Goal: Check status: Check status

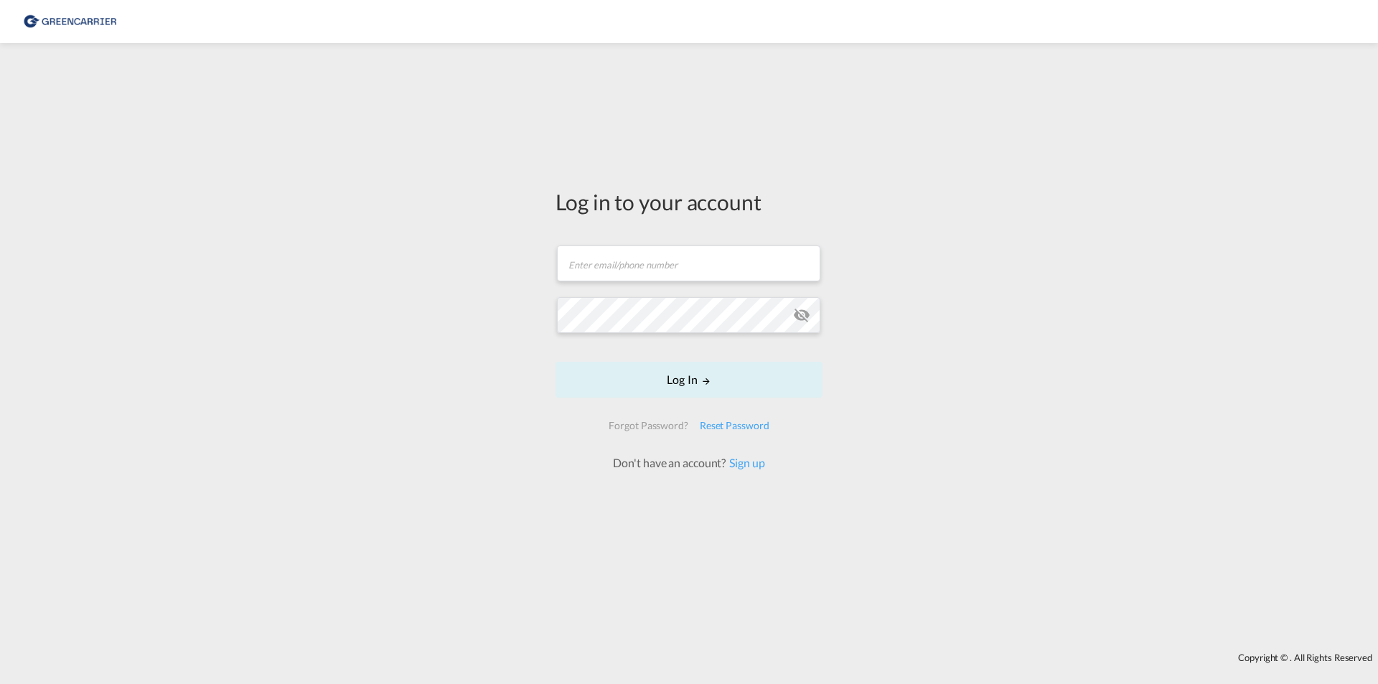
drag, startPoint x: 538, startPoint y: 282, endPoint x: 551, endPoint y: 273, distance: 16.1
click at [542, 279] on div "Log in to your account Email field is required Password field is required Log I…" at bounding box center [689, 347] width 1378 height 595
click at [576, 266] on input "text" at bounding box center [688, 263] width 263 height 36
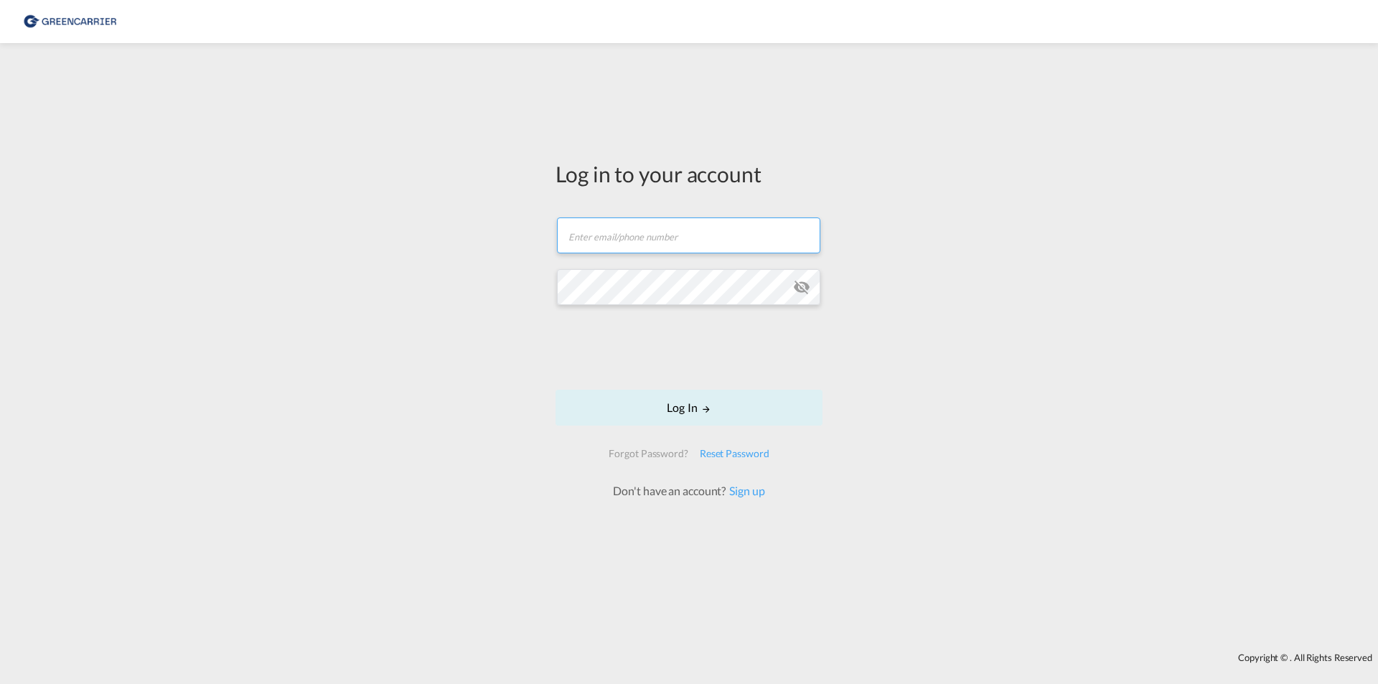
type input "[EMAIL_ADDRESS][PERSON_NAME][DOMAIN_NAME]"
click at [555, 390] on button "Log In" at bounding box center [688, 408] width 267 height 36
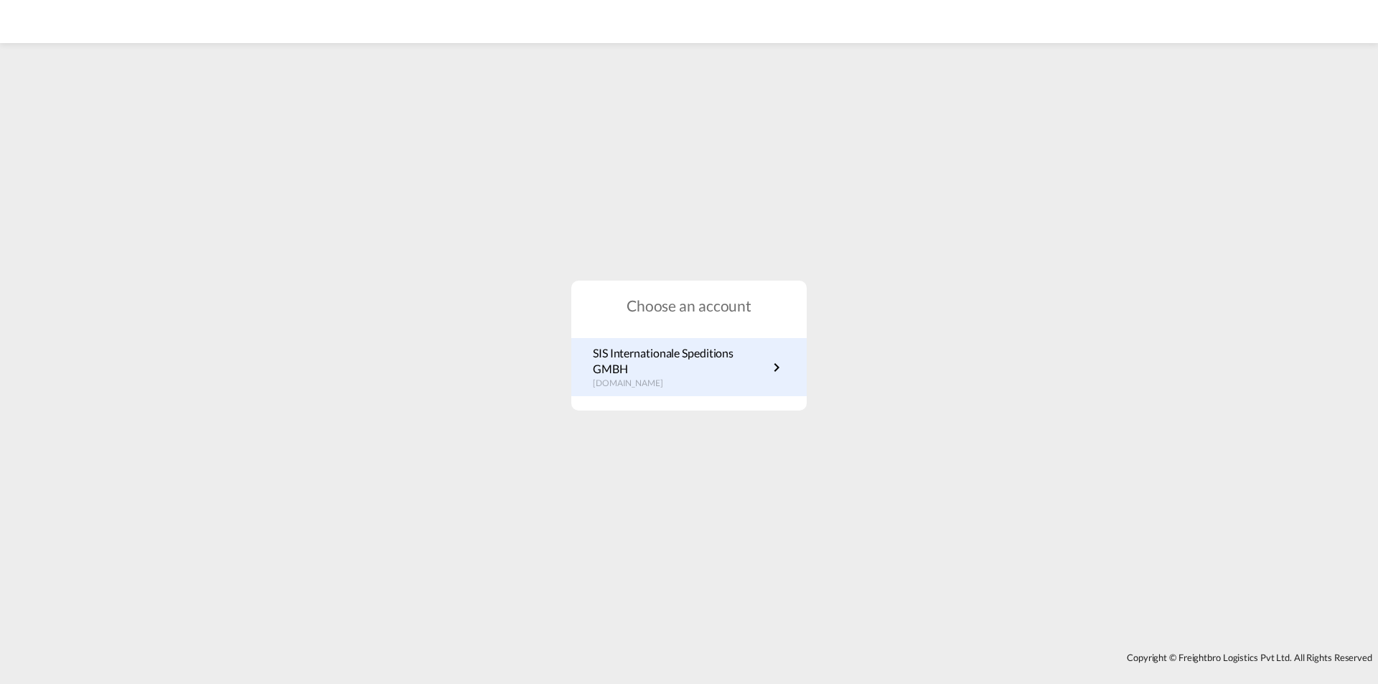
click at [668, 352] on p "SIS Internationale Speditions GMBH" at bounding box center [680, 361] width 175 height 32
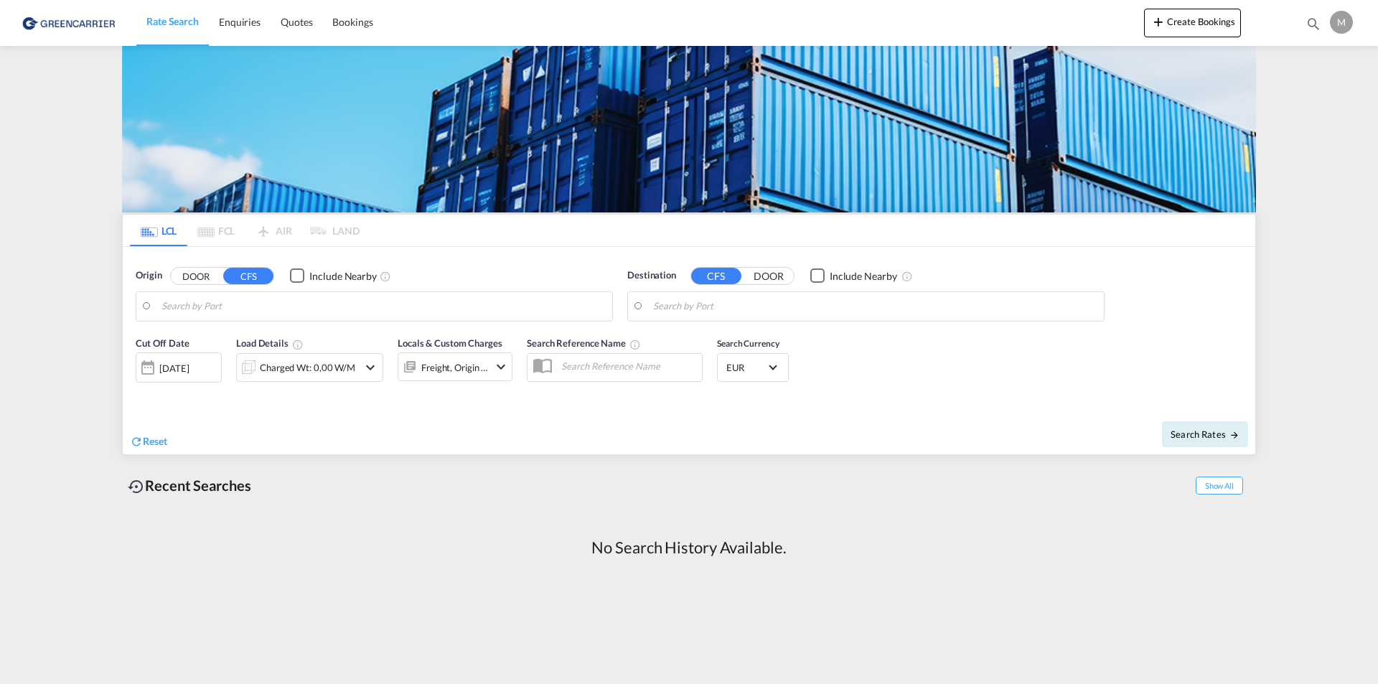
click at [482, 325] on div "Origin DOOR CFS Include Nearby" at bounding box center [374, 294] width 492 height 67
click at [487, 309] on input "Search by Port" at bounding box center [383, 307] width 444 height 22
drag, startPoint x: 303, startPoint y: 347, endPoint x: 334, endPoint y: 346, distance: 30.9
click at [303, 345] on div "Hamburg Germany DEHAM" at bounding box center [272, 345] width 273 height 43
type input "Hamburg, DEHAM"
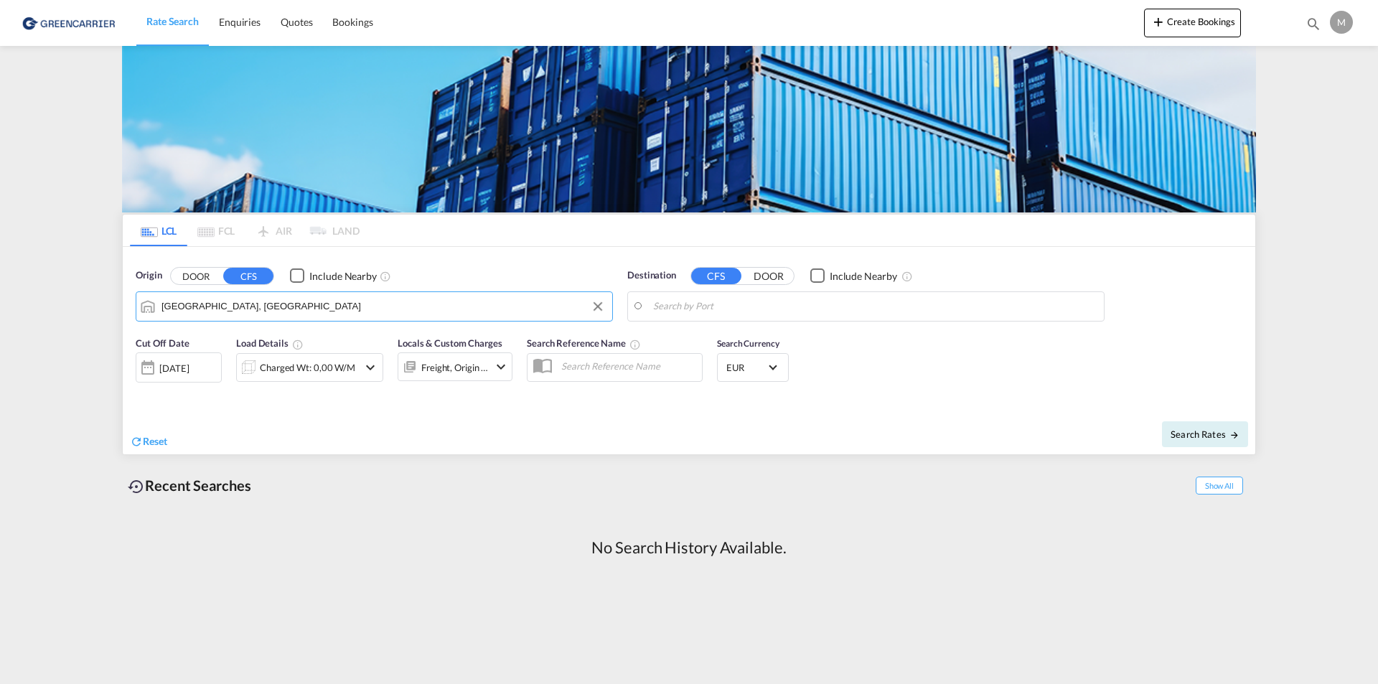
drag, startPoint x: 721, startPoint y: 310, endPoint x: 722, endPoint y: 297, distance: 12.9
click at [721, 308] on input "Search by Port" at bounding box center [875, 307] width 444 height 22
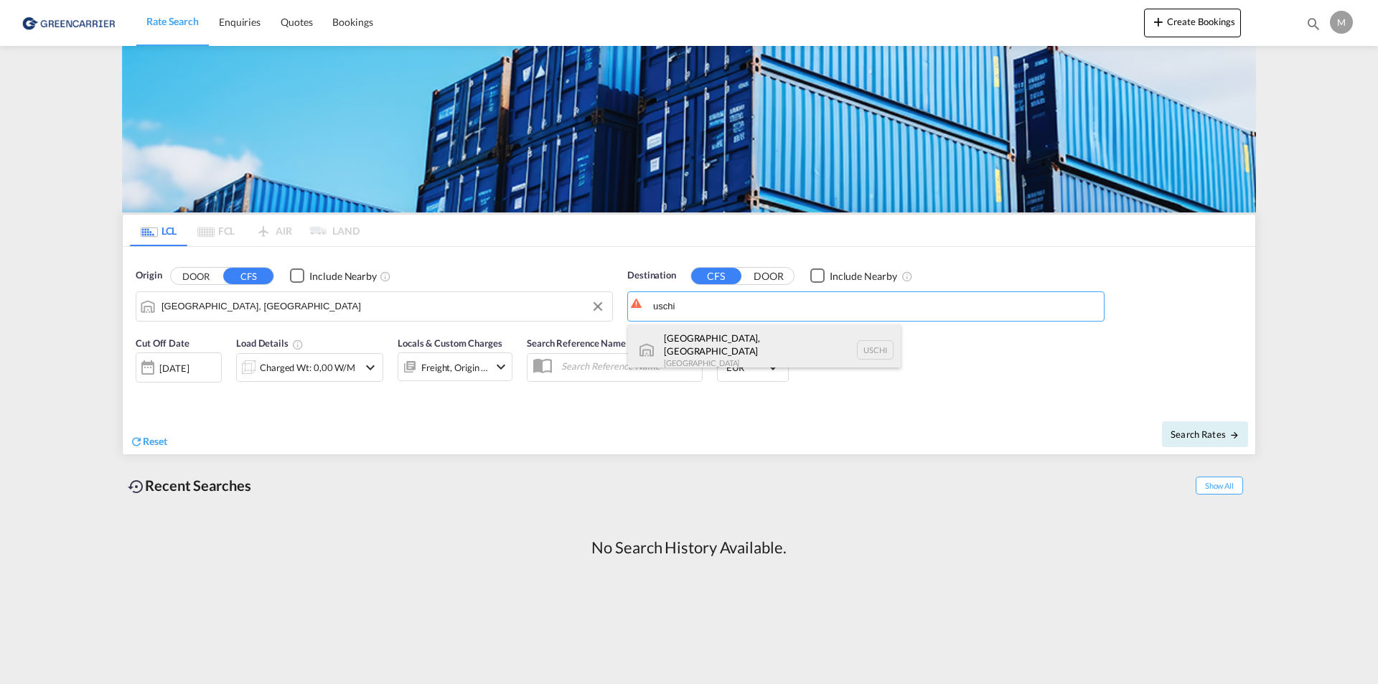
click at [704, 339] on div "Chicago, IL United States USCHI" at bounding box center [764, 350] width 273 height 52
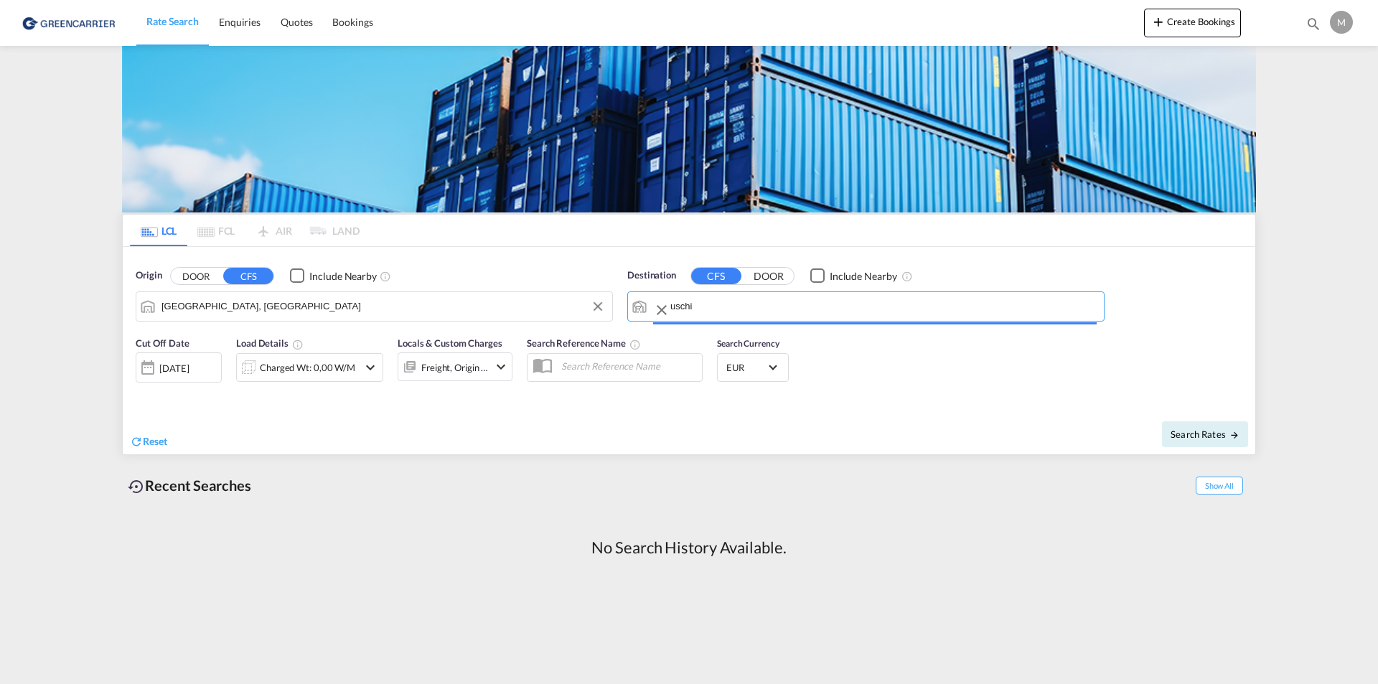
type input "Chicago, IL, USCHI"
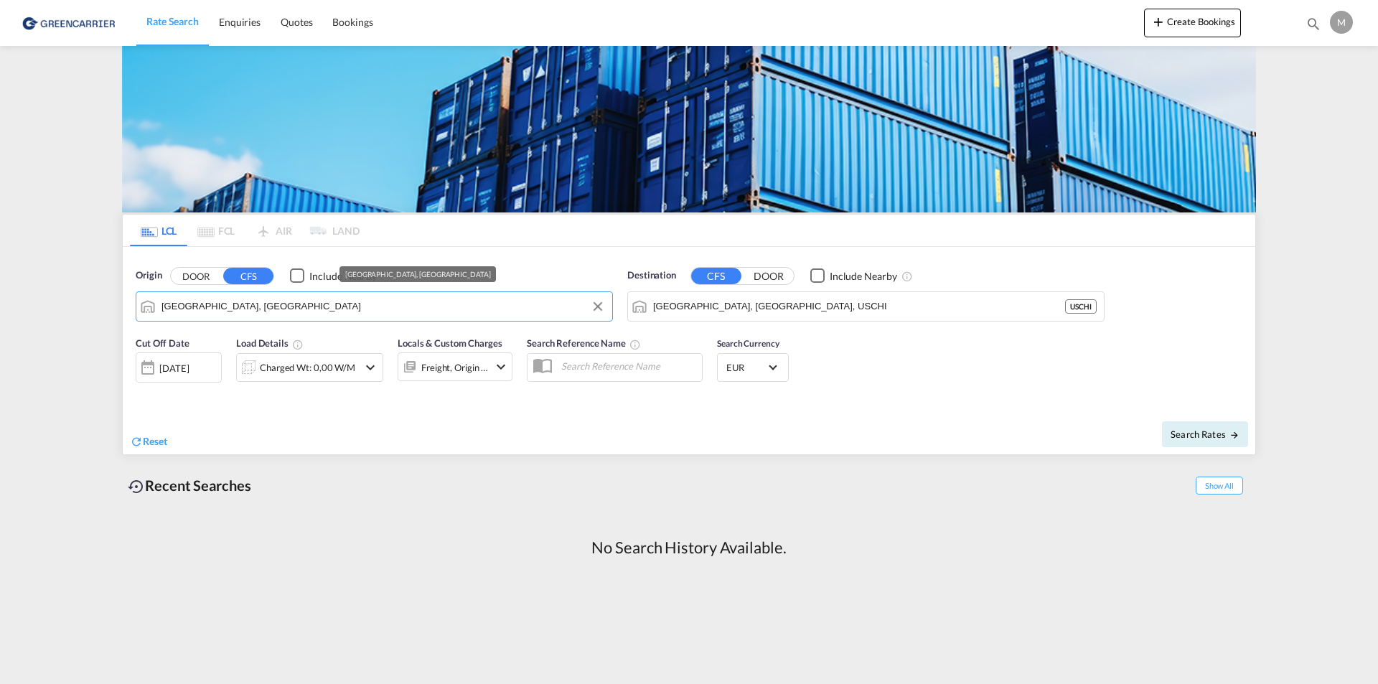
click at [506, 315] on input "Hamburg, DEHAM" at bounding box center [383, 307] width 444 height 22
click at [357, 24] on span "Bookings" at bounding box center [352, 22] width 40 height 12
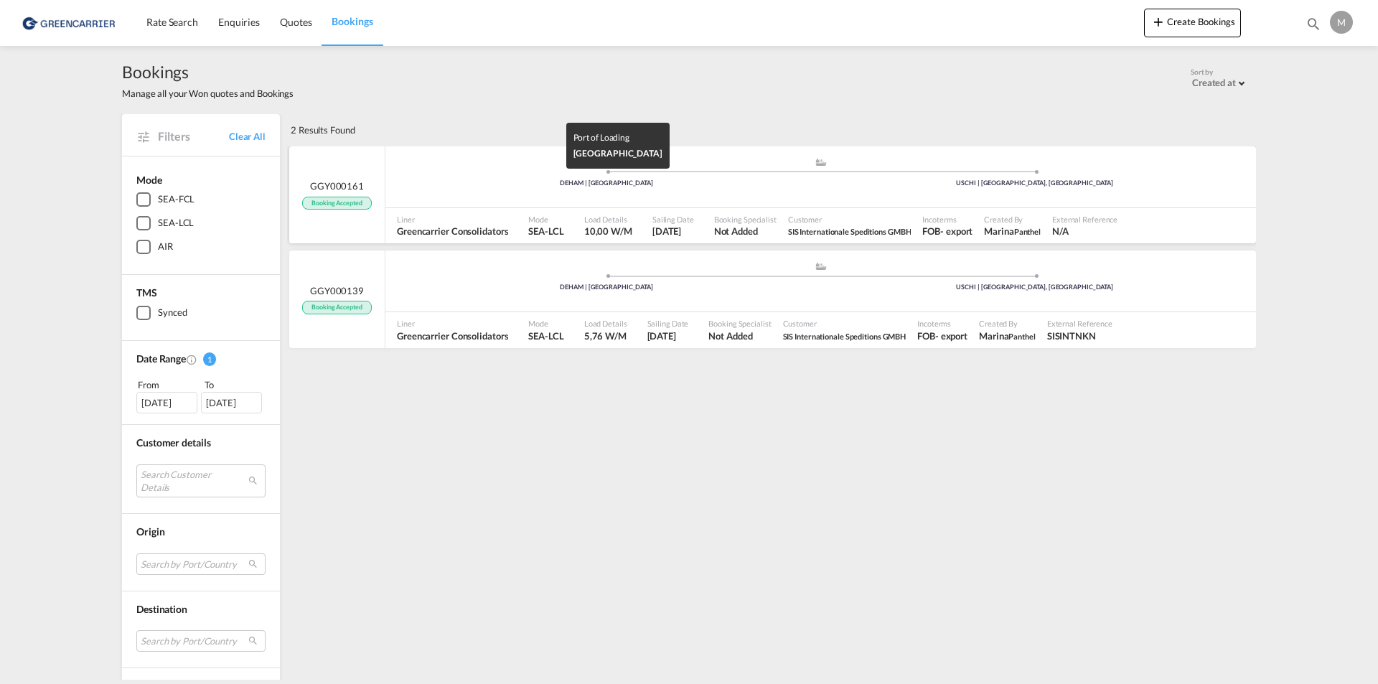
click at [504, 177] on ul ".a{fill:#aaa8ad;} .a{fill:#aaa8ad;} DEHAM | Hamburg USCHI | Chicago, IL" at bounding box center [821, 175] width 856 height 7
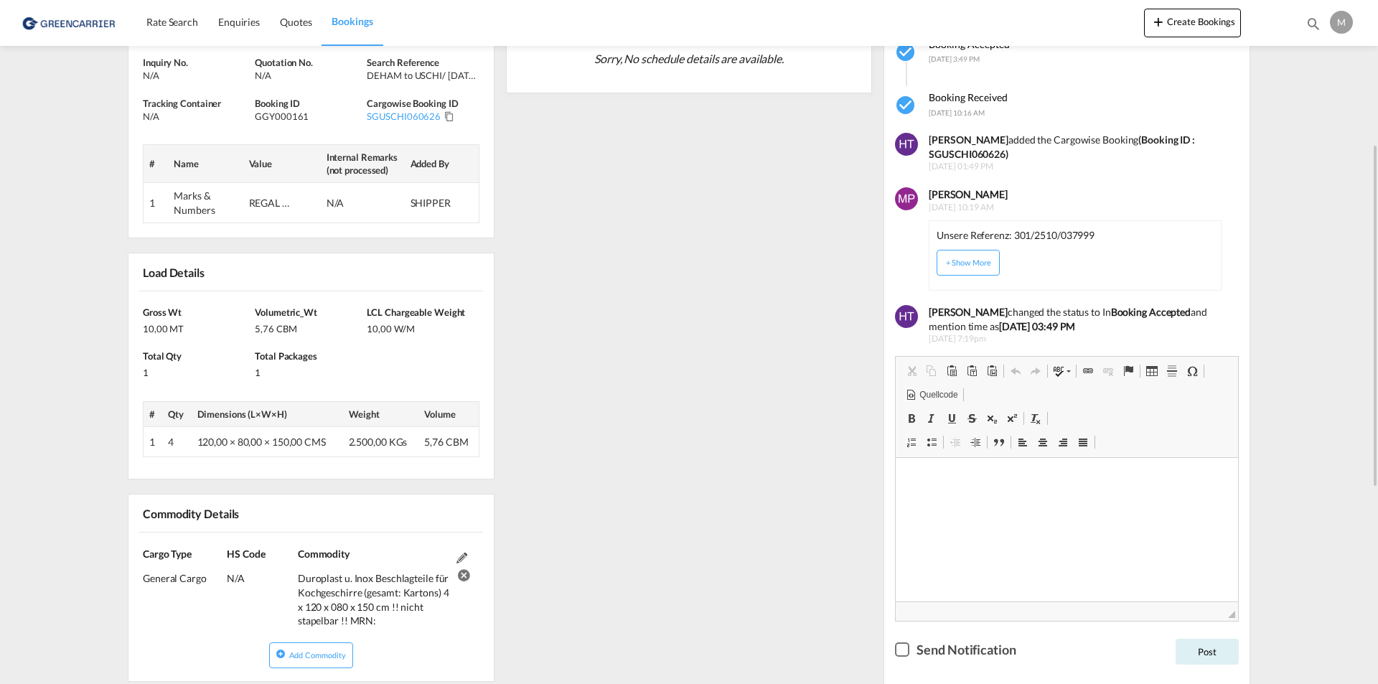
scroll to position [215, 0]
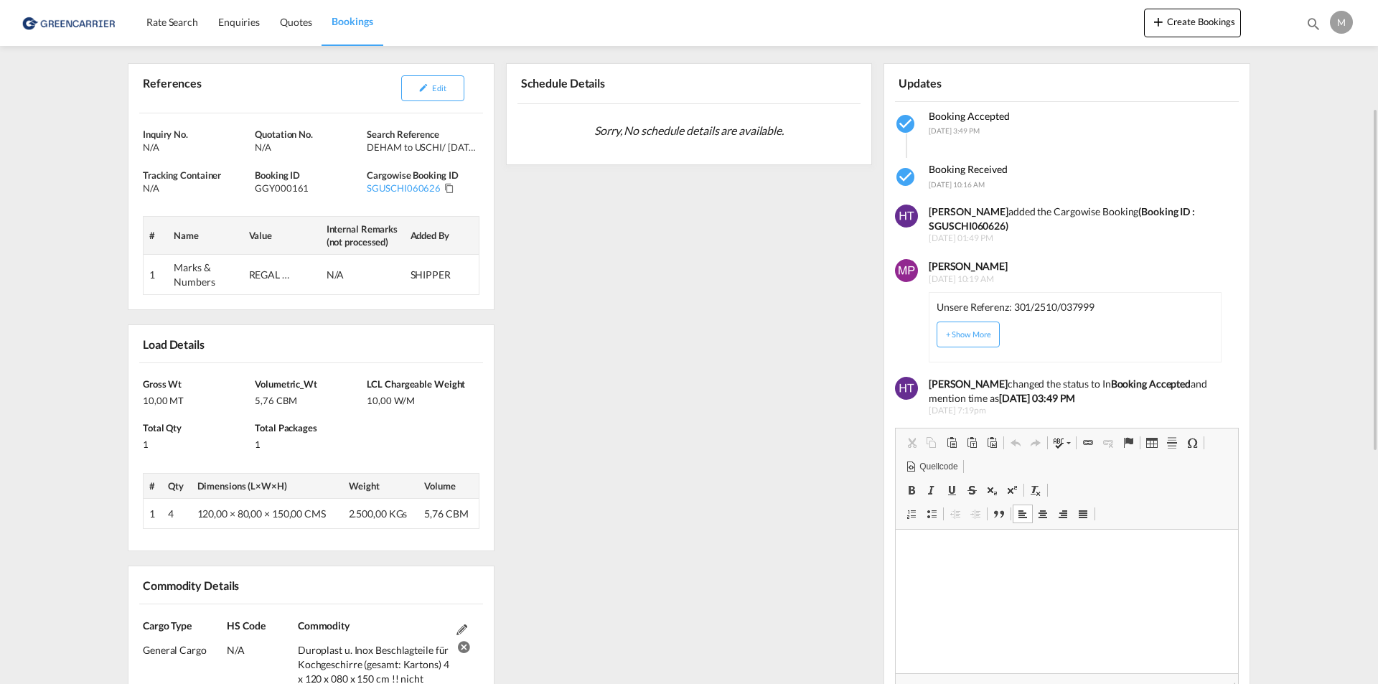
click at [952, 545] on p "WYSIWYG-Editor, editor2" at bounding box center [1067, 551] width 314 height 15
click at [977, 339] on button "+ Show More" at bounding box center [968, 335] width 63 height 26
click at [982, 335] on button "- Show Less" at bounding box center [968, 335] width 63 height 26
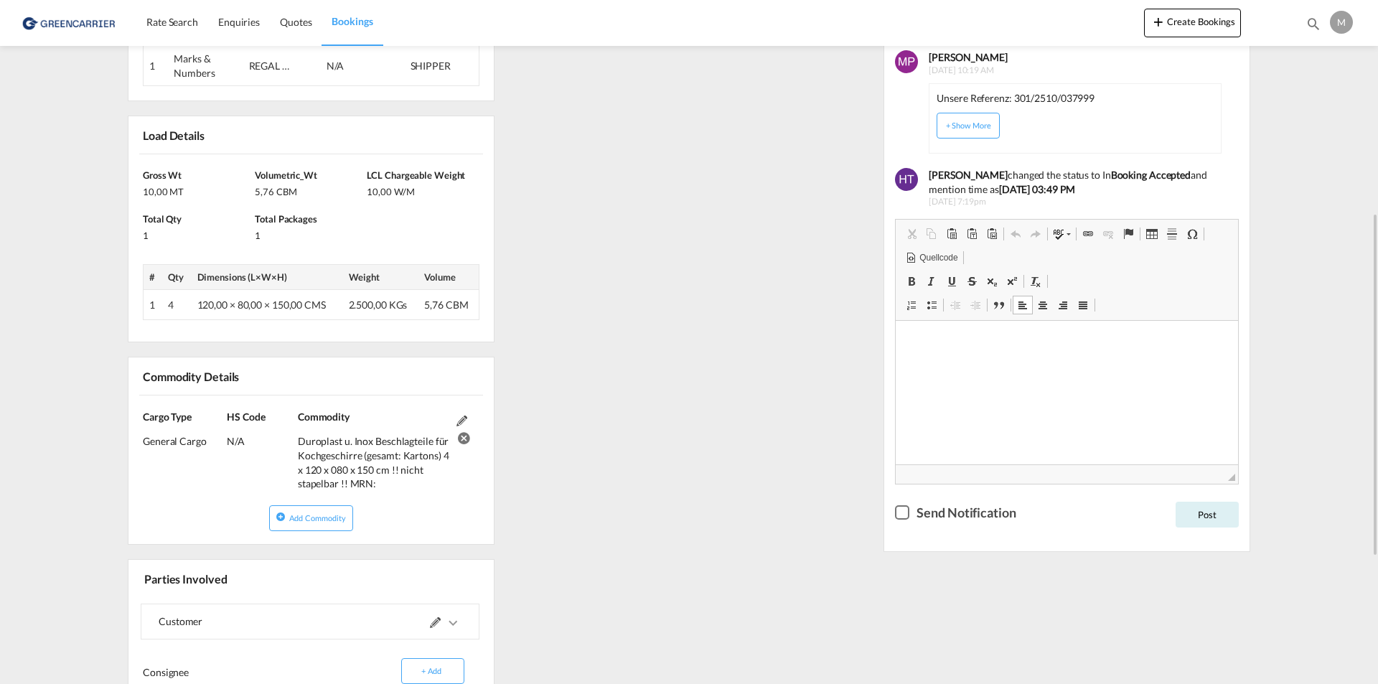
scroll to position [209, 0]
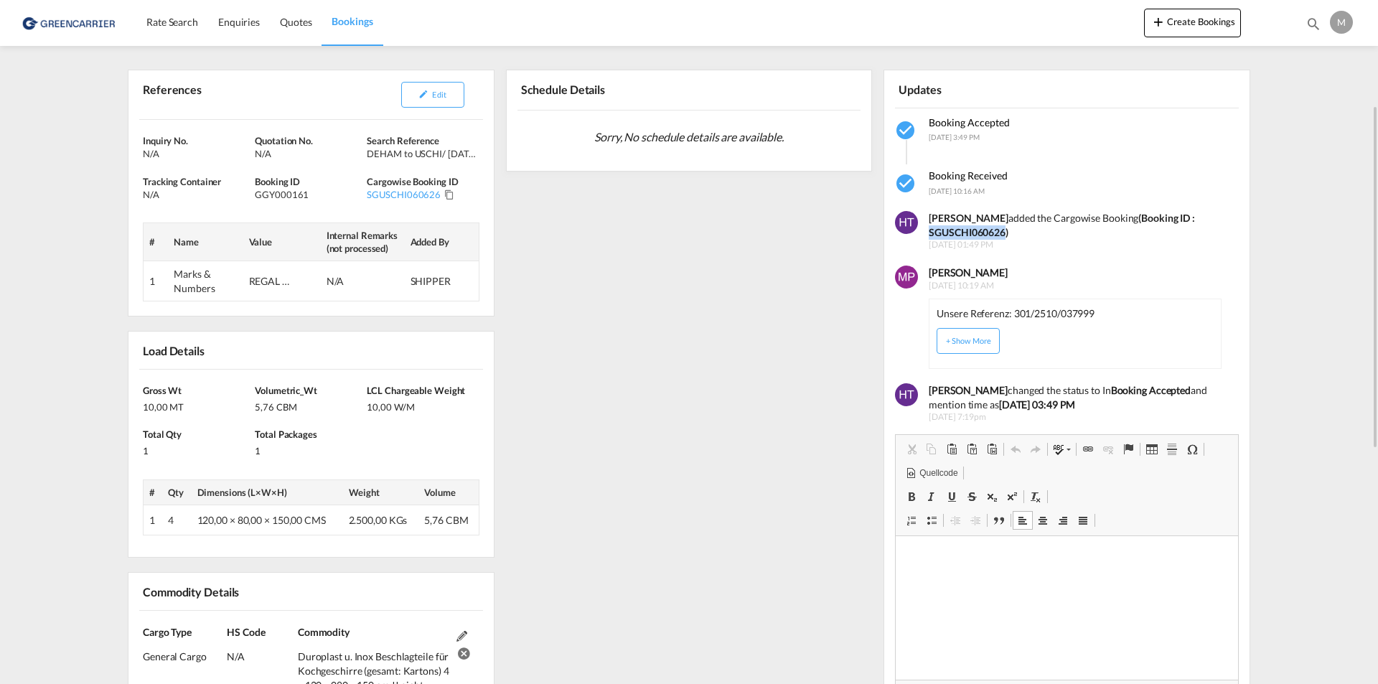
drag, startPoint x: 1003, startPoint y: 233, endPoint x: 931, endPoint y: 233, distance: 72.5
click at [931, 233] on strong "(Booking ID : SGUSCHI060626)" at bounding box center [1062, 225] width 266 height 27
copy strong "SGUSCHI060626"
drag, startPoint x: 459, startPoint y: 181, endPoint x: 365, endPoint y: 177, distance: 93.4
click at [365, 177] on div "Inquiry No. N/A Quotation No. N/A Search Reference DEHAM to USCHI/ 29 October, …" at bounding box center [310, 218] width 365 height 196
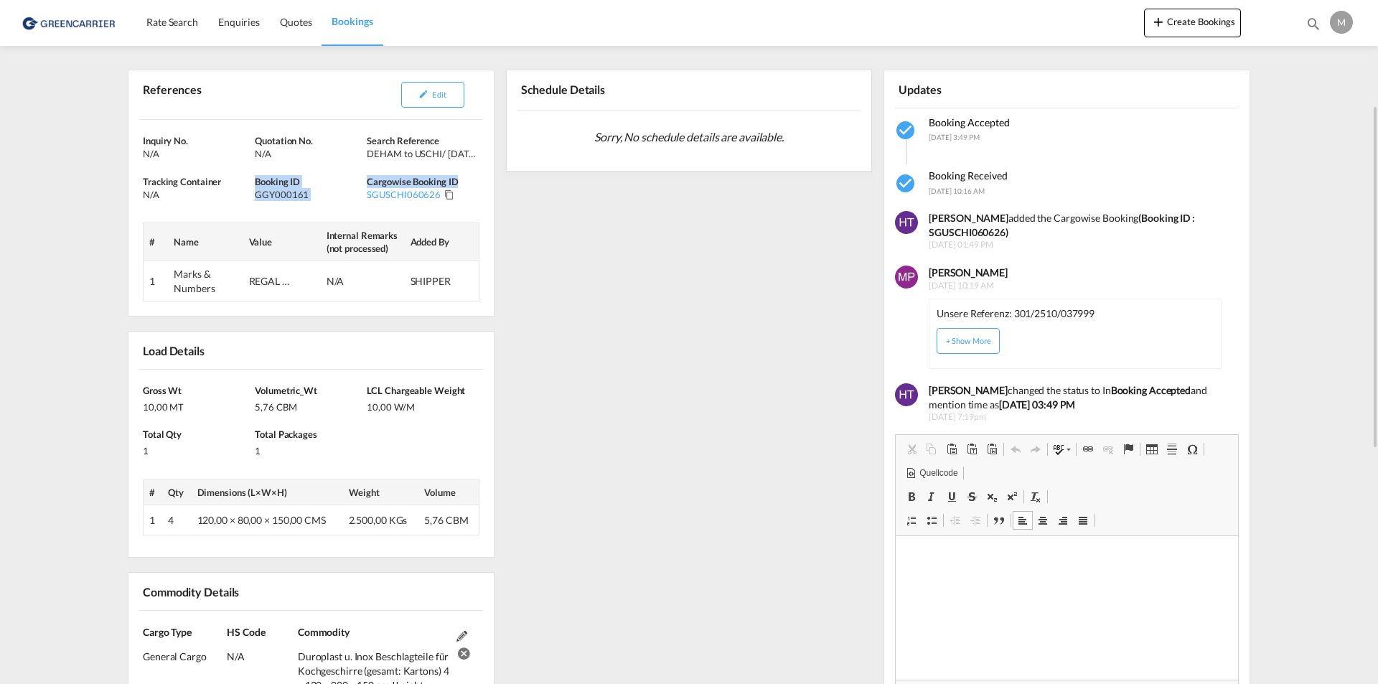
copy div "Booking ID GGY000161 Cargowise Booking ID"
click at [332, 199] on div "GGY000161" at bounding box center [309, 194] width 108 height 13
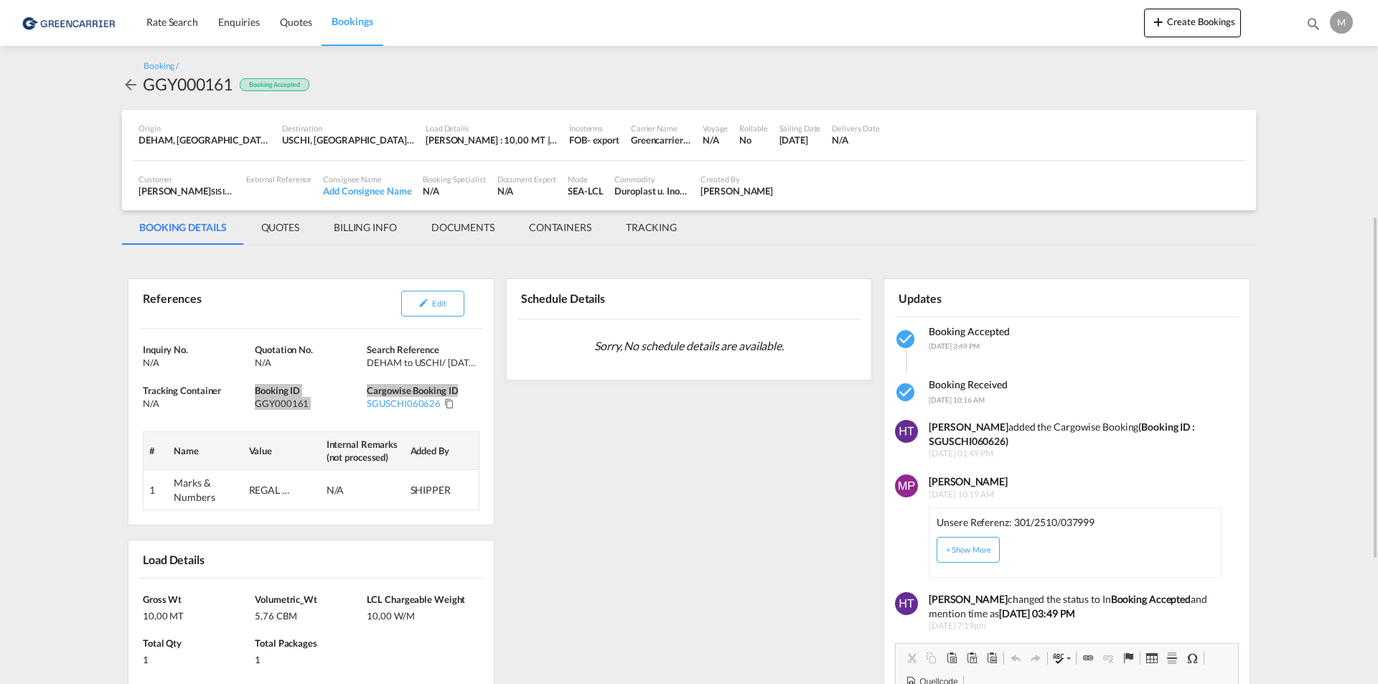
scroll to position [359, 0]
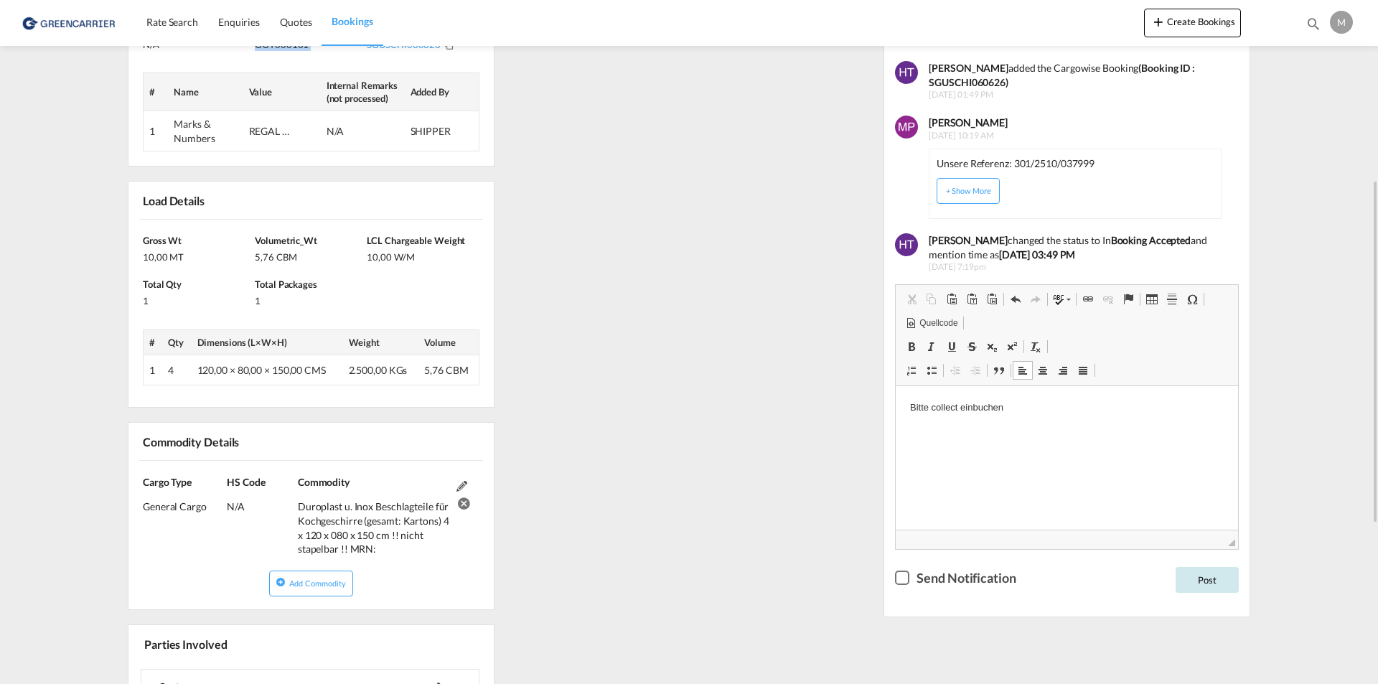
click at [1201, 581] on button "Post" at bounding box center [1207, 580] width 63 height 26
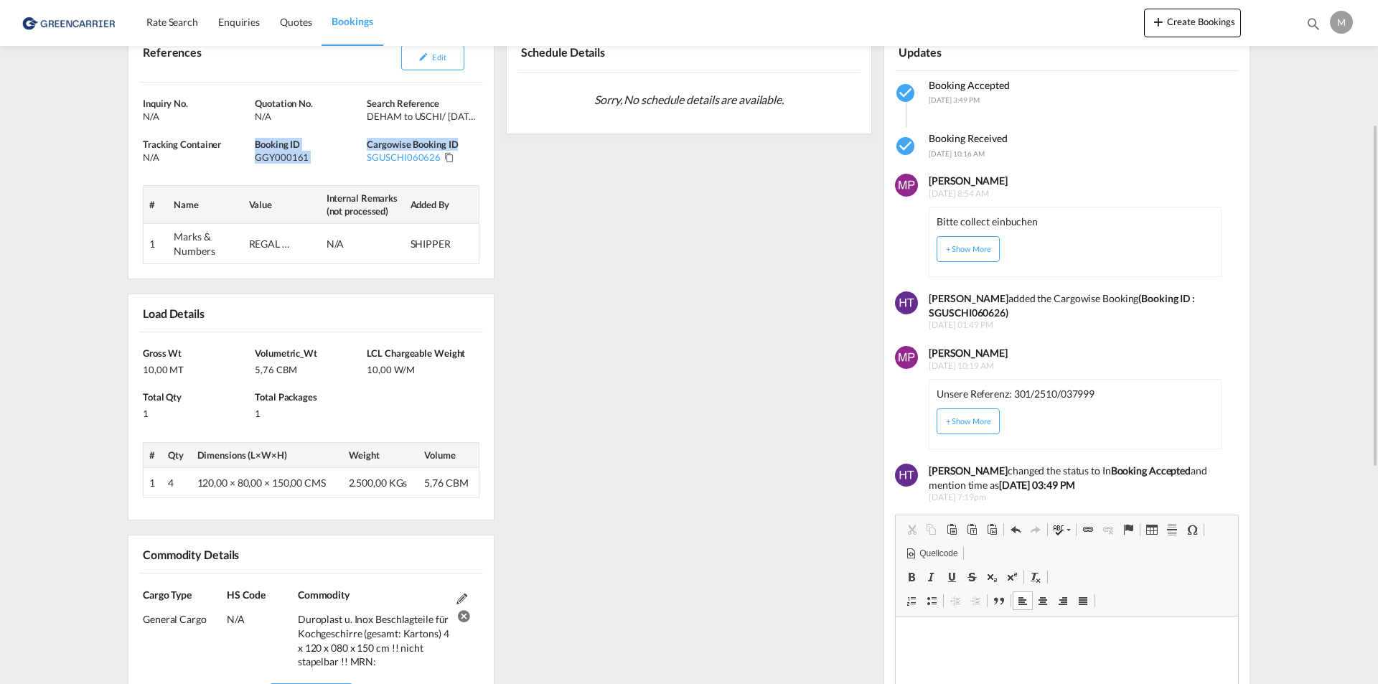
scroll to position [0, 0]
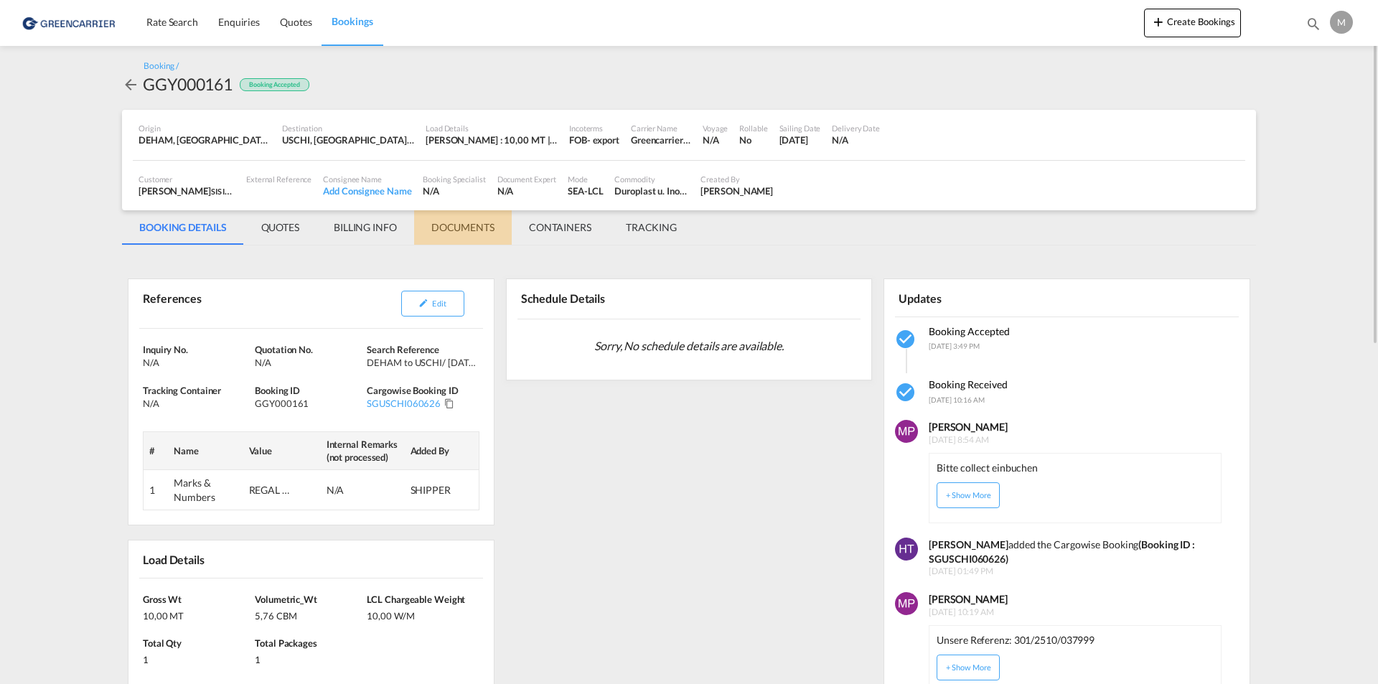
click at [461, 234] on md-tab-item "DOCUMENTS" at bounding box center [463, 227] width 98 height 34
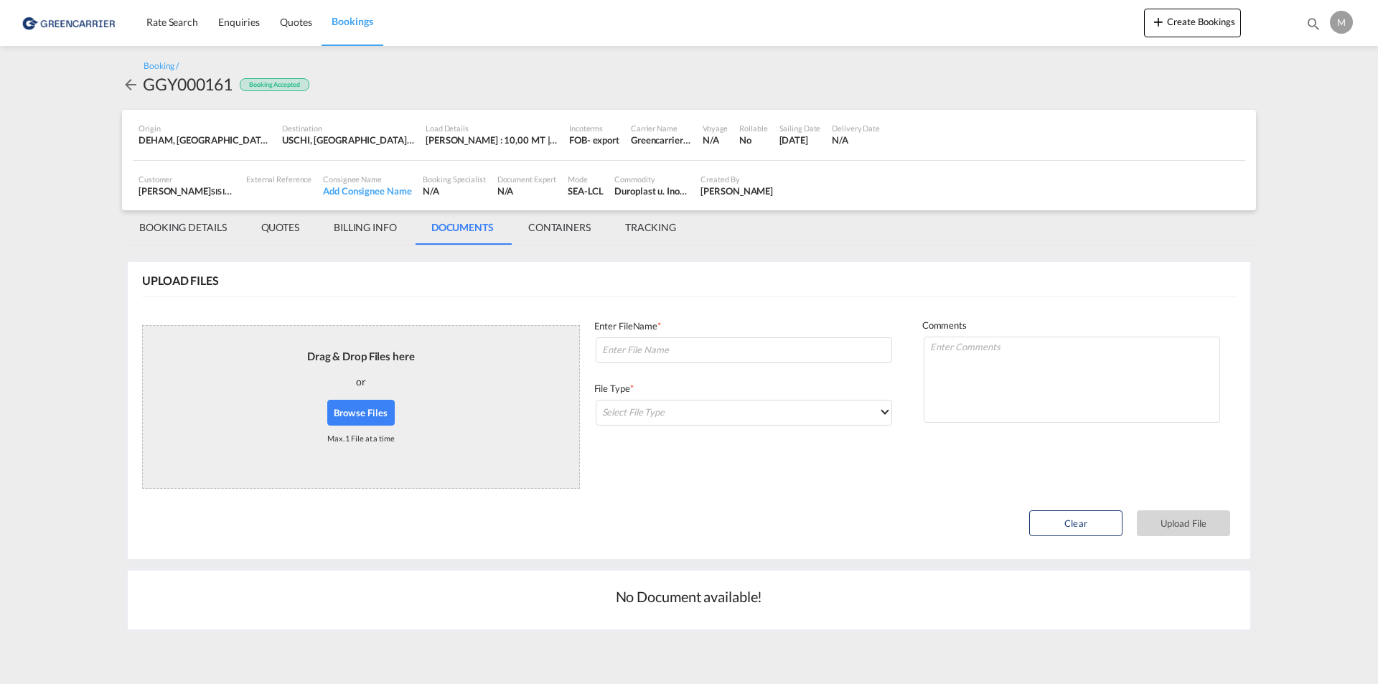
click at [174, 213] on md-tab-item "BOOKING DETAILS" at bounding box center [183, 227] width 122 height 34
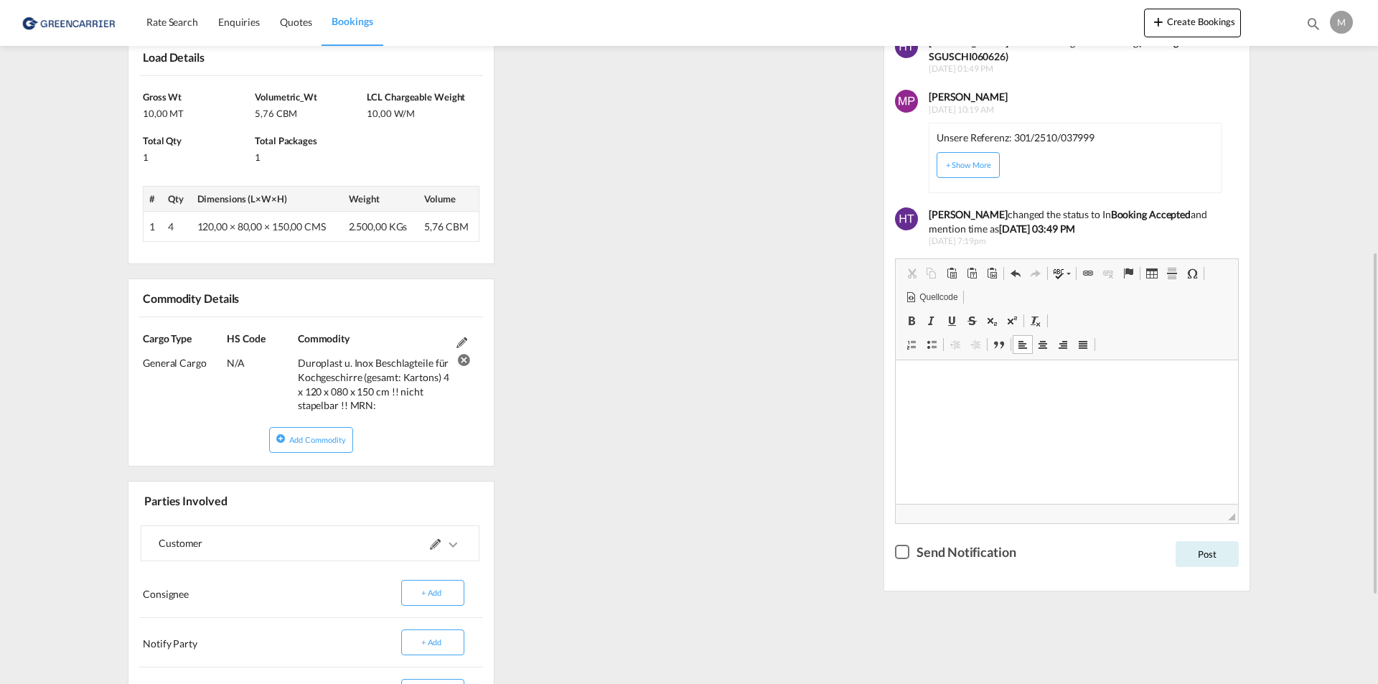
scroll to position [215, 0]
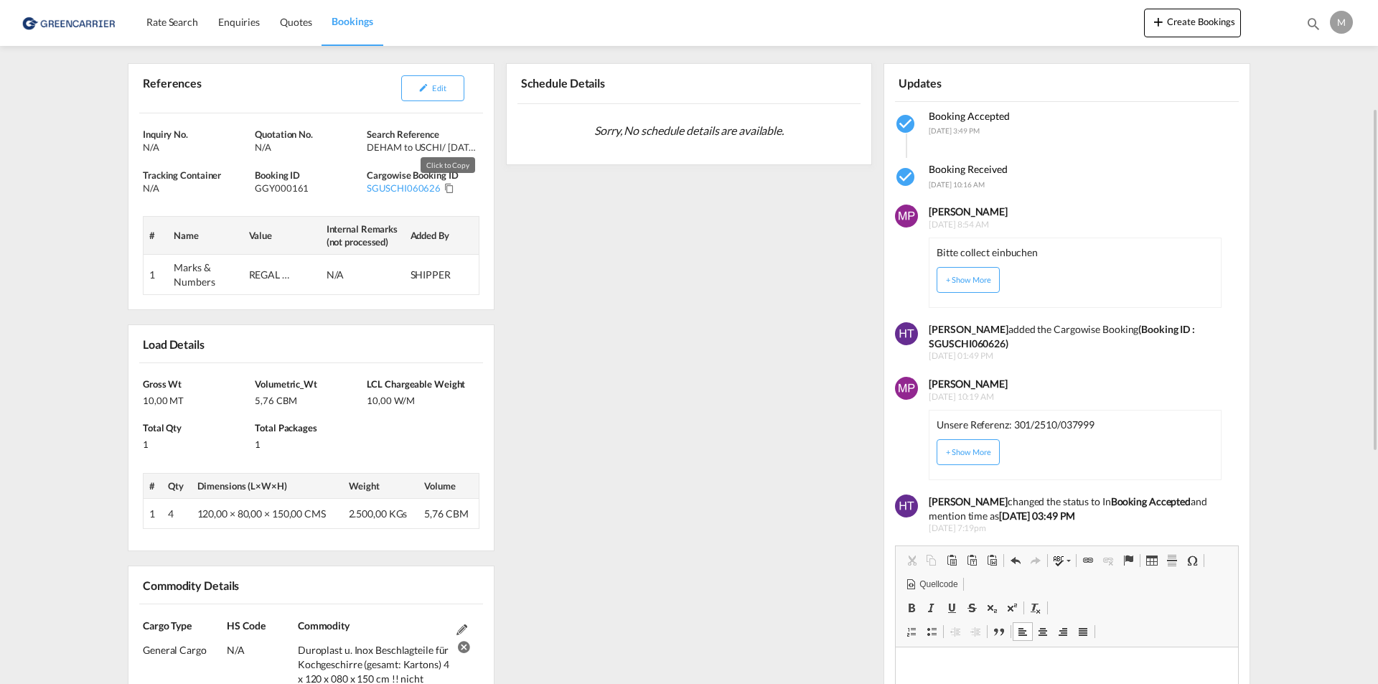
click at [449, 188] on md-icon "Click to Copy" at bounding box center [449, 188] width 10 height 10
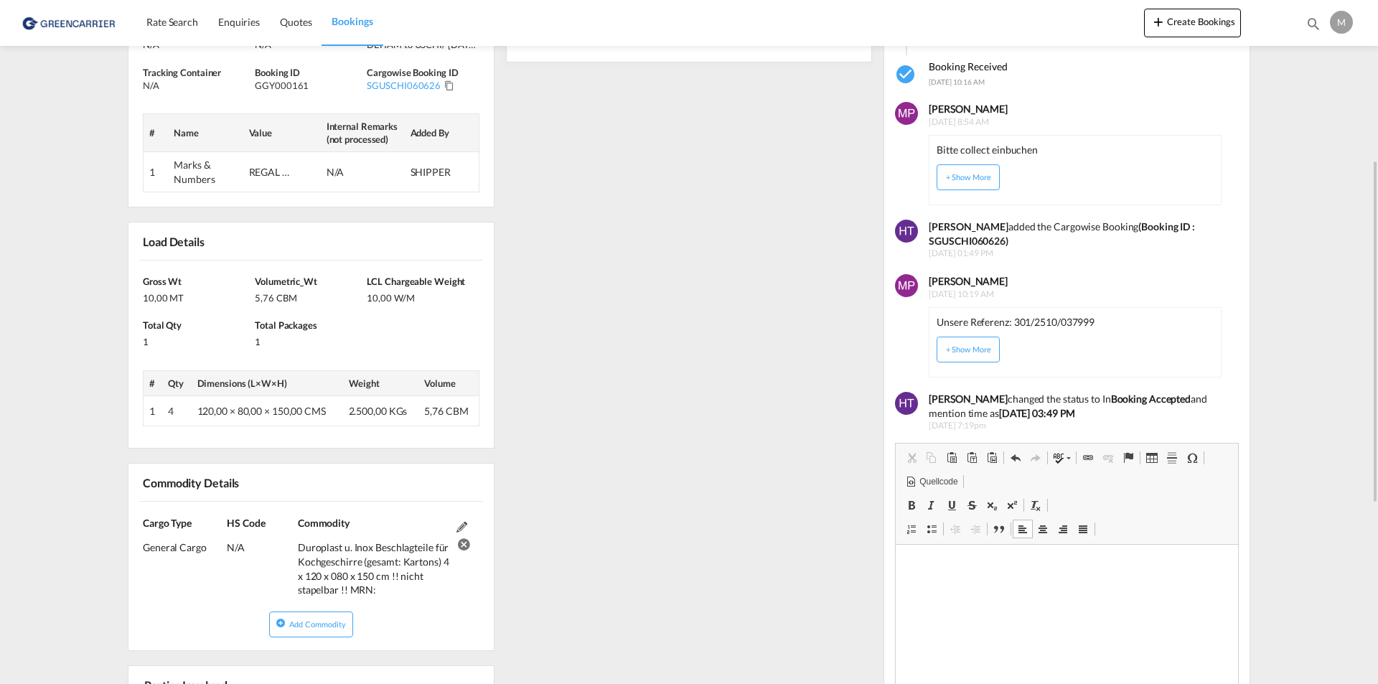
scroll to position [31, 0]
